Goal: Use online tool/utility: Utilize a website feature to perform a specific function

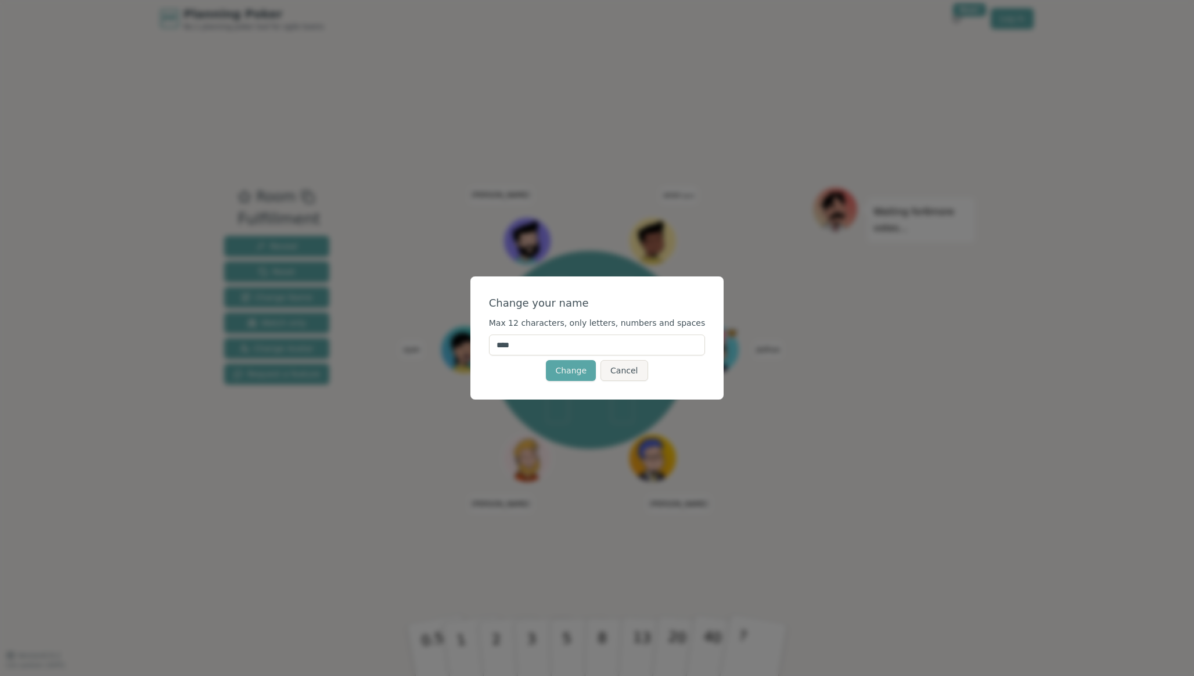
click at [601, 350] on input "****" at bounding box center [597, 345] width 217 height 21
type input "******"
click button "Change" at bounding box center [571, 370] width 50 height 21
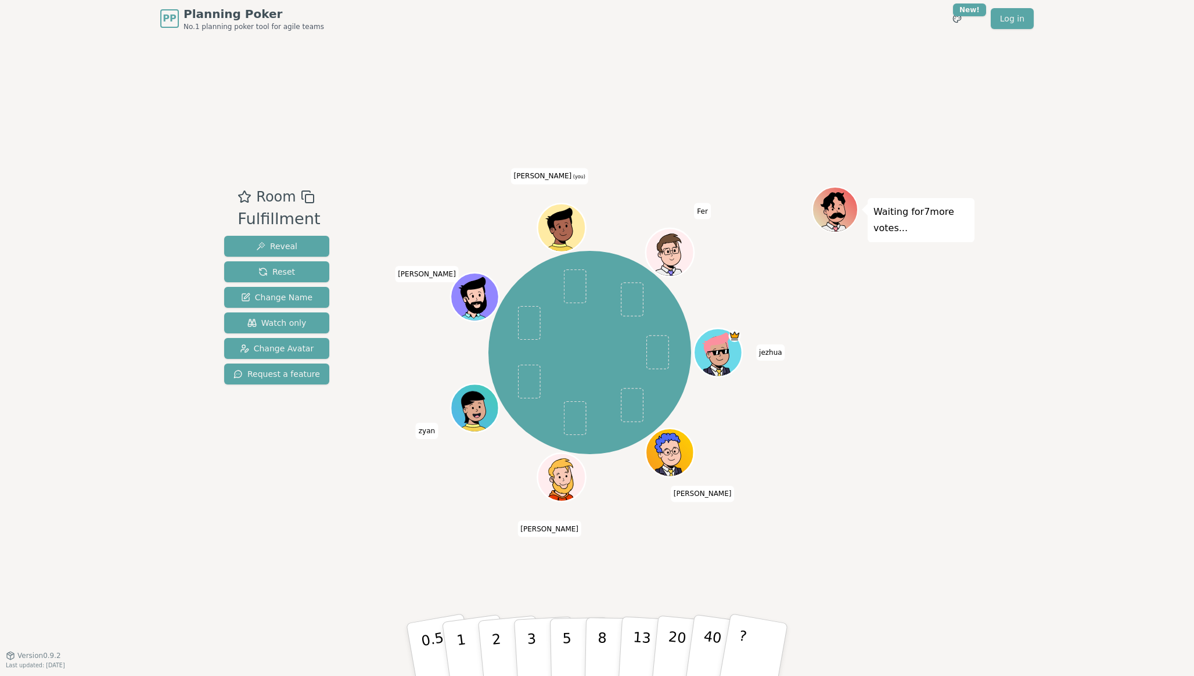
click at [562, 220] on icon at bounding box center [560, 220] width 44 height 27
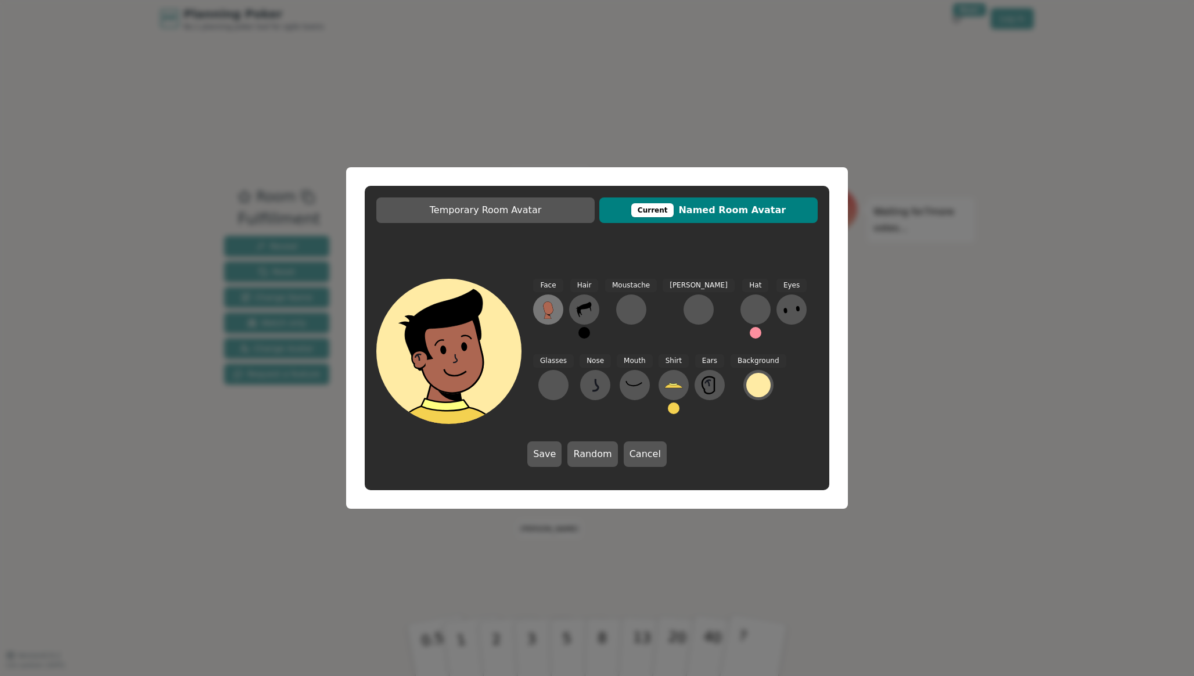
click at [552, 306] on icon at bounding box center [548, 309] width 19 height 19
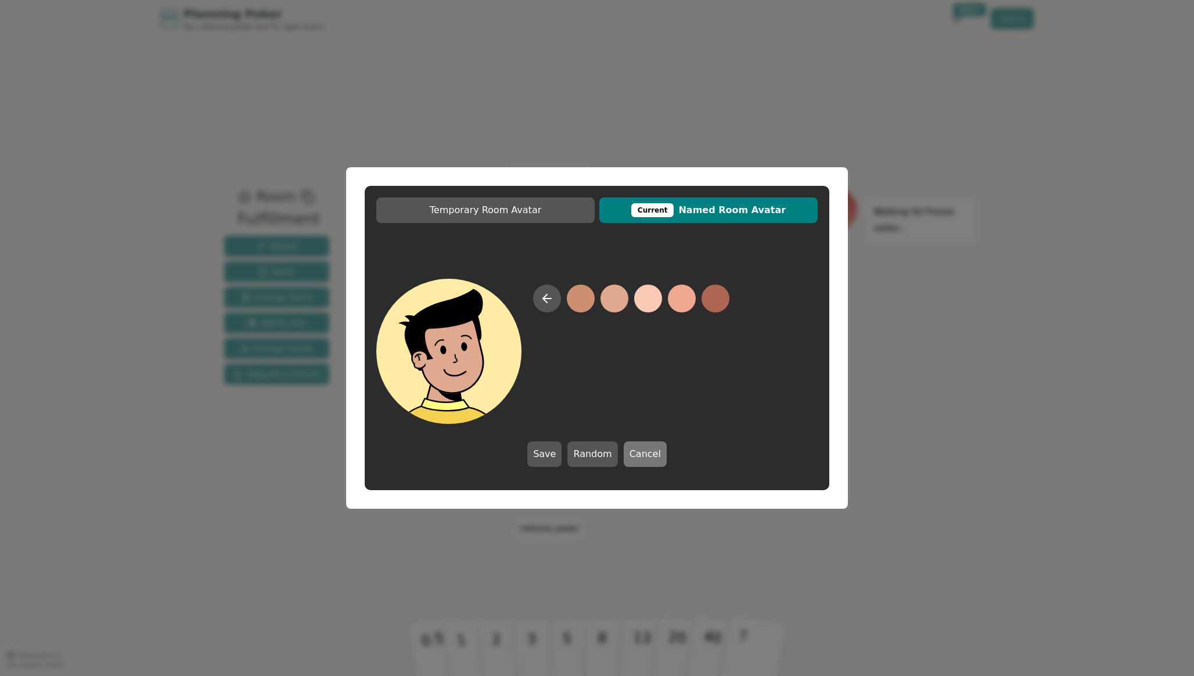
click at [634, 454] on button "Cancel" at bounding box center [645, 455] width 43 height 26
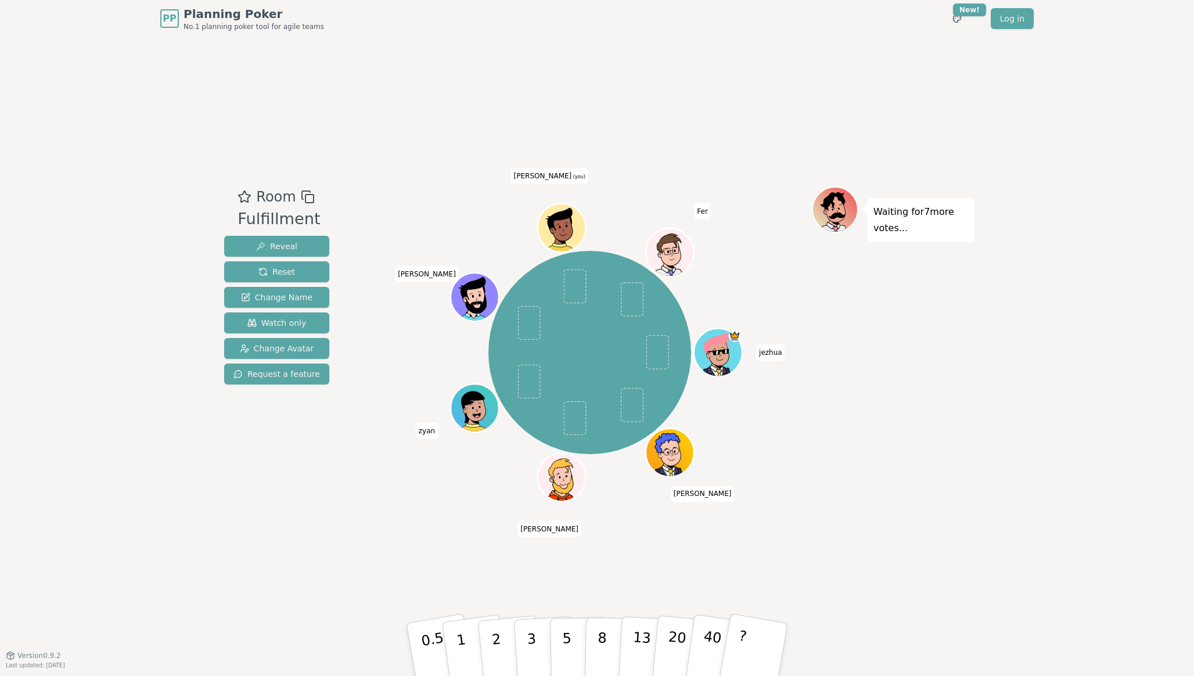
click at [557, 225] on icon at bounding box center [563, 226] width 47 height 5
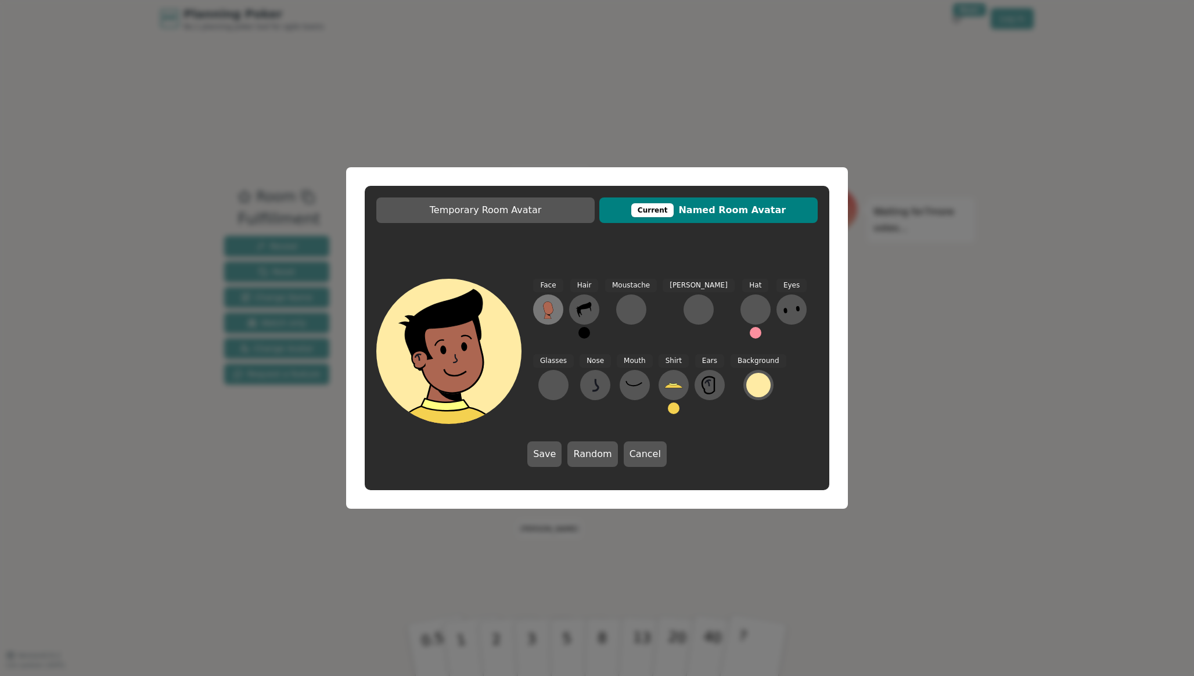
click at [553, 302] on icon at bounding box center [548, 309] width 19 height 19
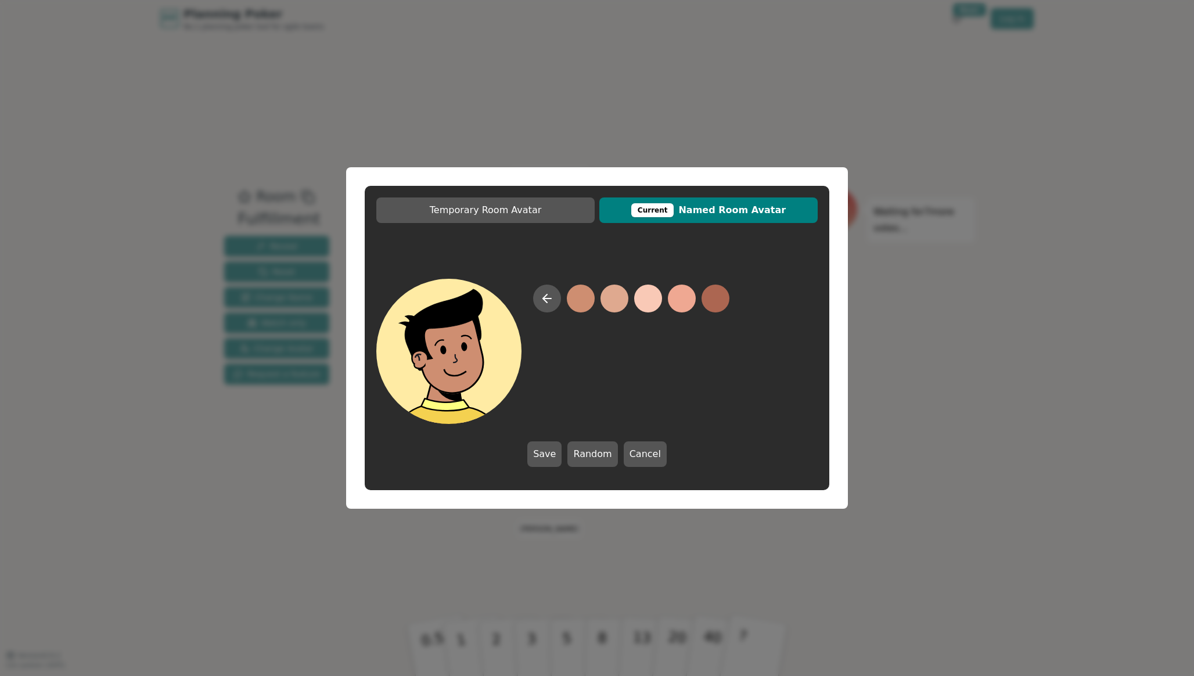
click at [585, 297] on button at bounding box center [581, 299] width 28 height 28
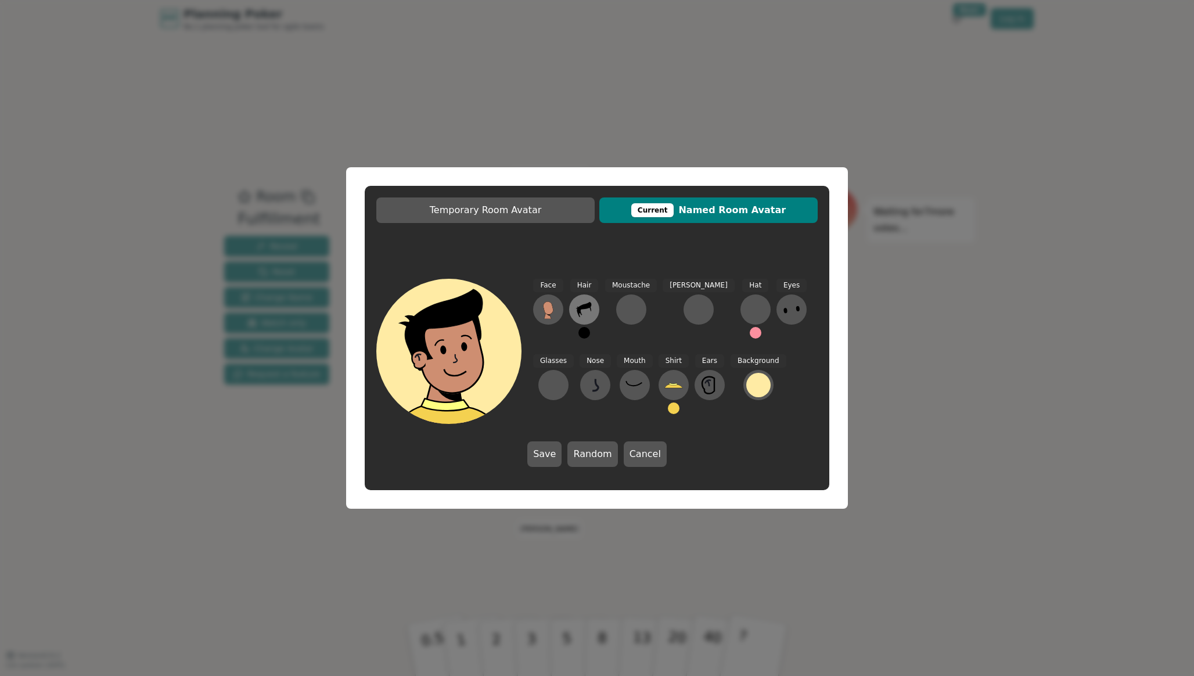
click at [589, 314] on icon at bounding box center [584, 309] width 19 height 19
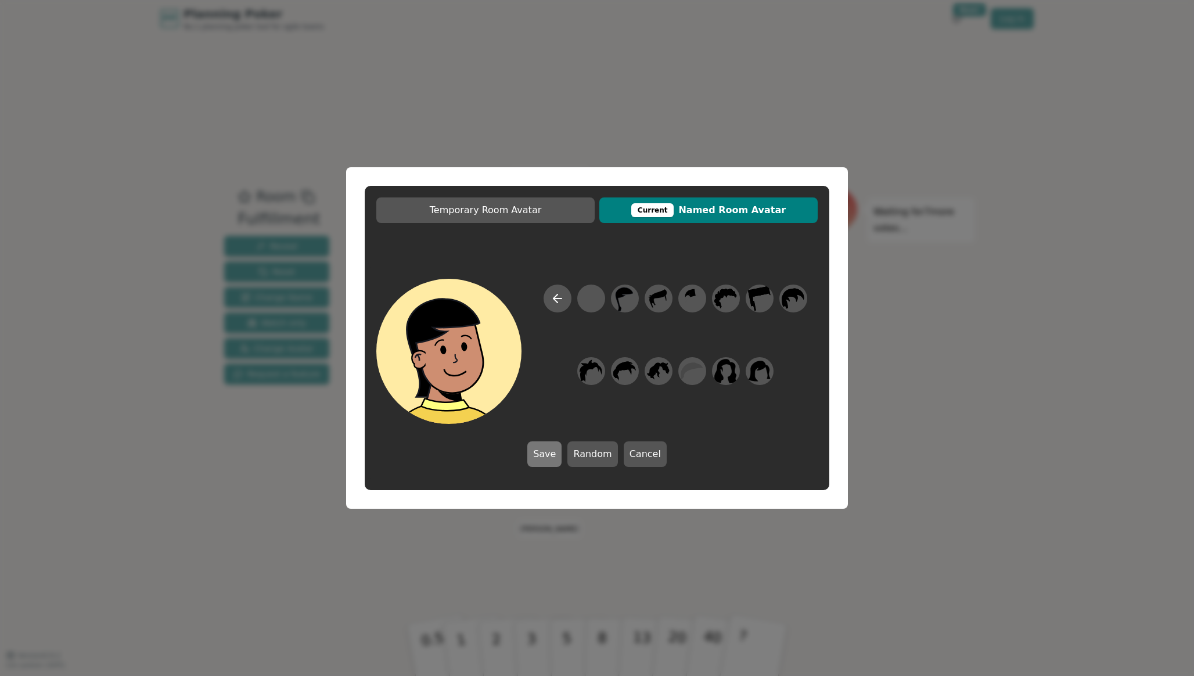
click at [538, 444] on button "Save" at bounding box center [544, 455] width 34 height 26
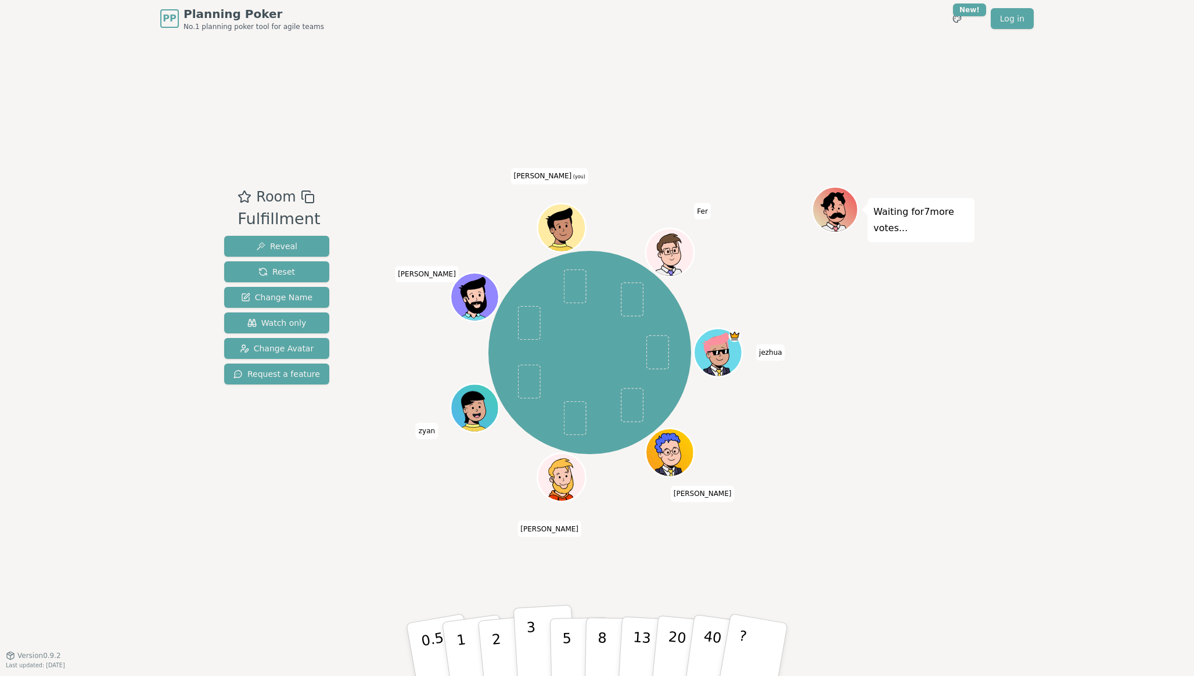
click at [526, 647] on button "3" at bounding box center [545, 650] width 63 height 91
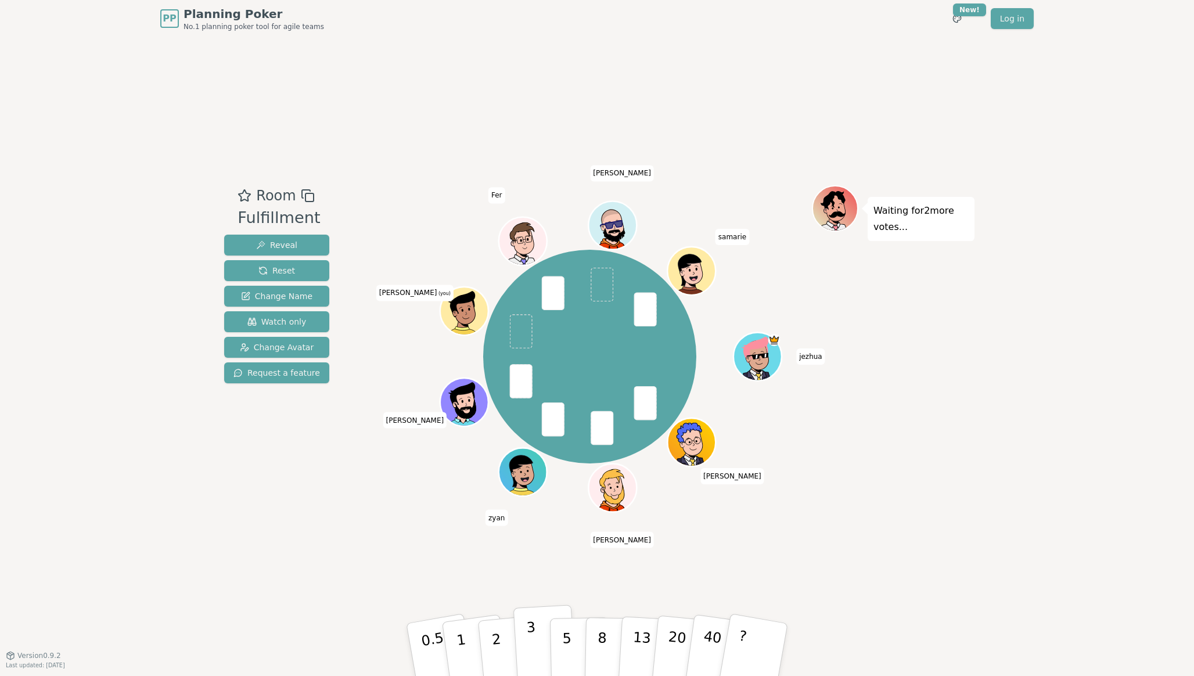
click at [532, 625] on p "3" at bounding box center [532, 650] width 13 height 63
click at [546, 637] on button "3" at bounding box center [545, 650] width 63 height 91
click at [535, 645] on p "3" at bounding box center [532, 650] width 13 height 63
